Goal: Find specific page/section: Find specific page/section

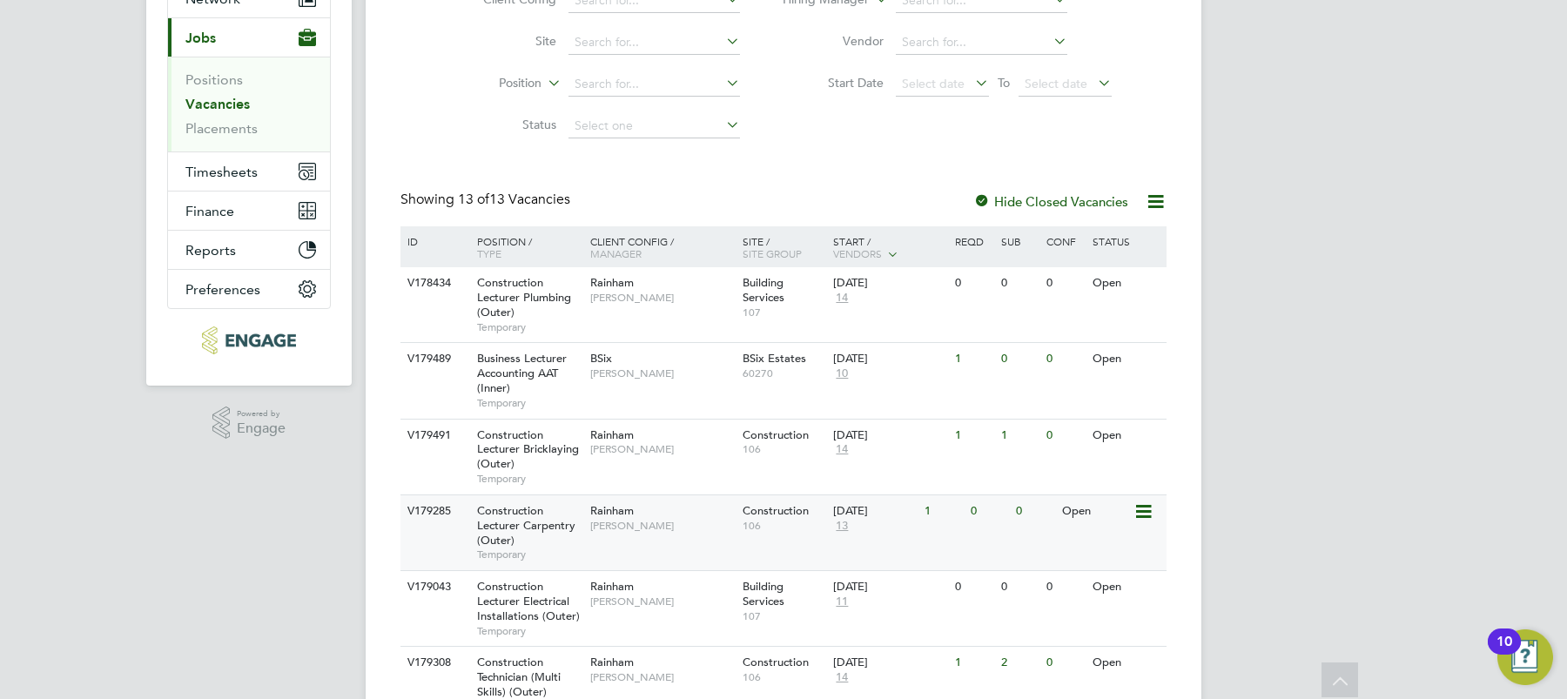
scroll to position [138, 0]
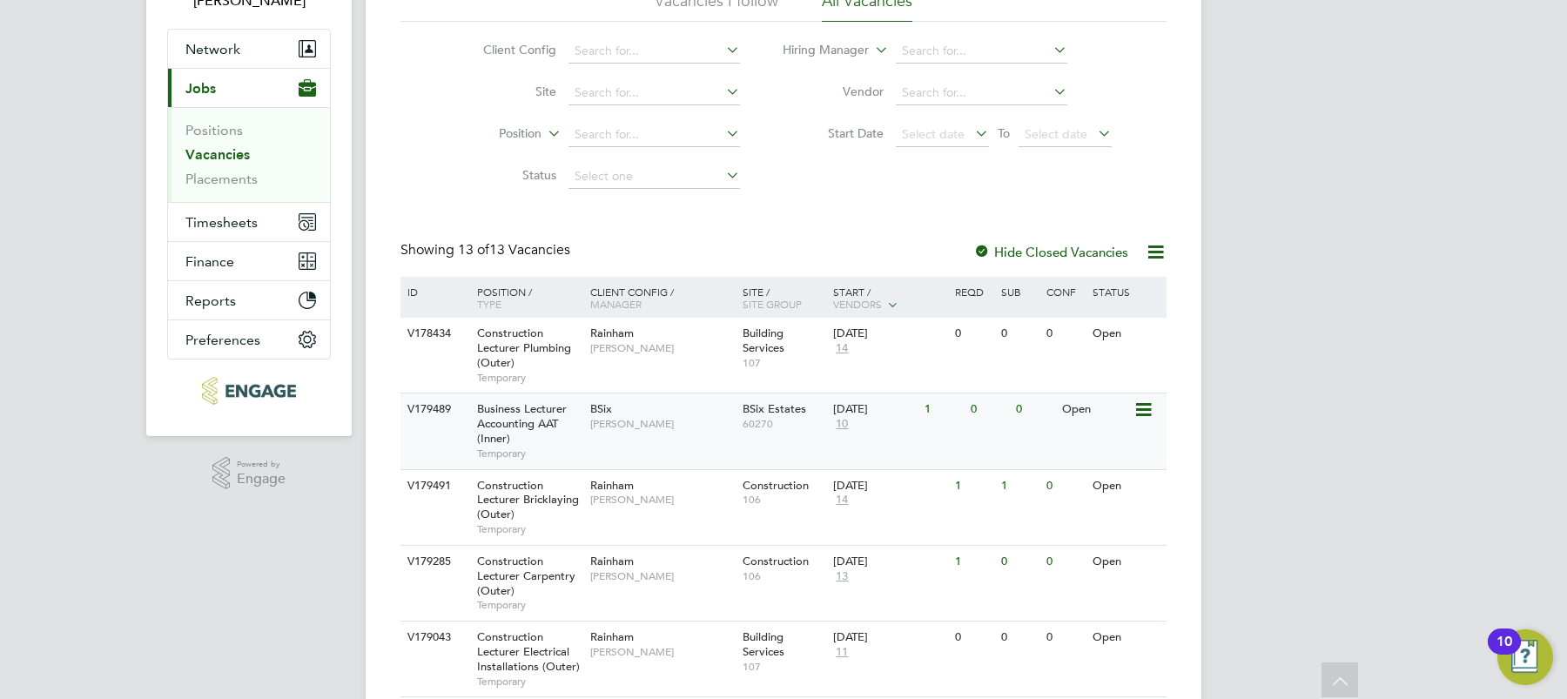
click at [602, 417] on span "Kerry Baker" at bounding box center [662, 424] width 144 height 14
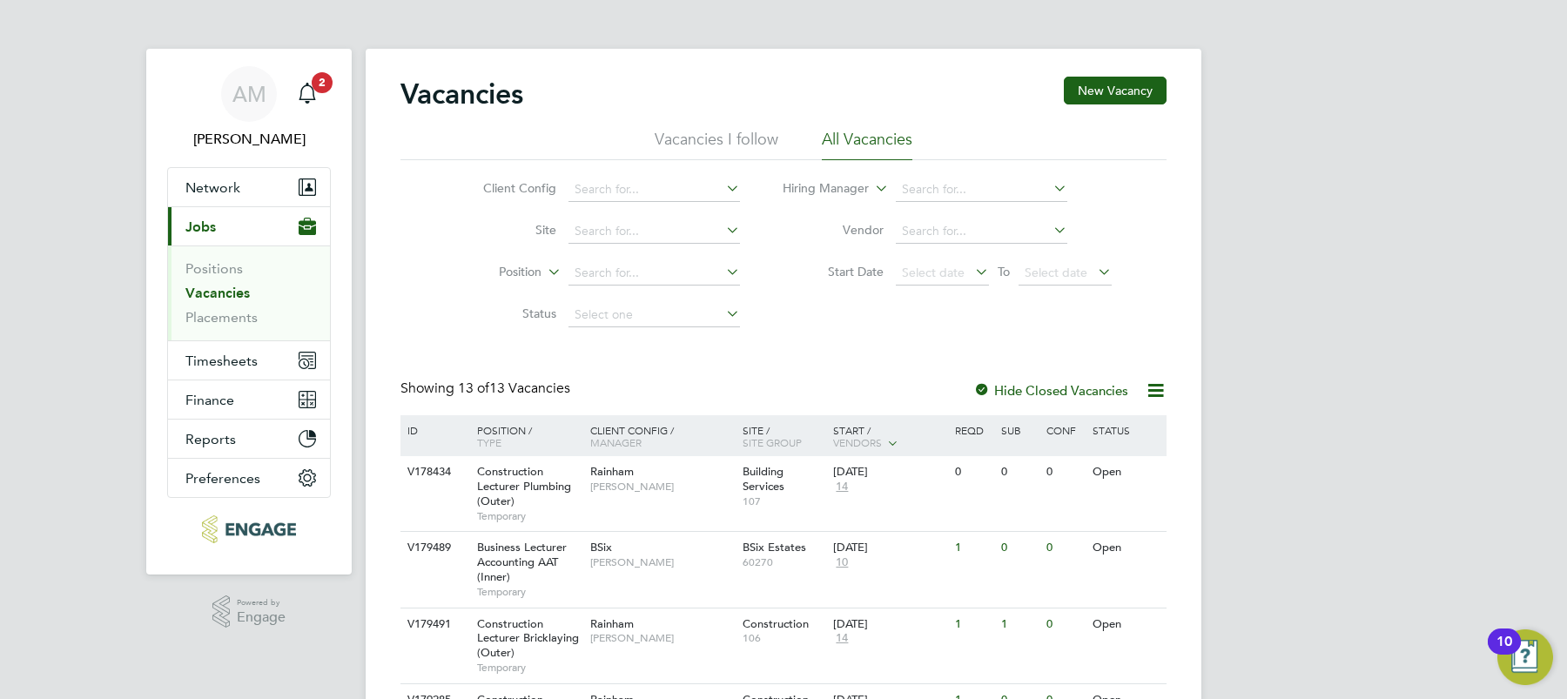
scroll to position [85, 0]
